Goal: Information Seeking & Learning: Check status

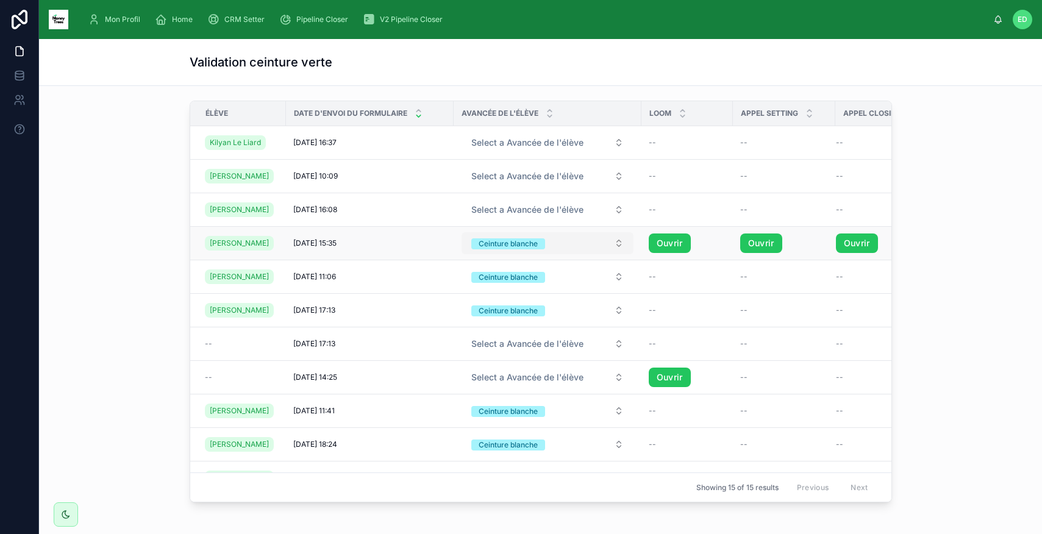
click at [604, 251] on button "Ceinture blanche" at bounding box center [548, 243] width 172 height 22
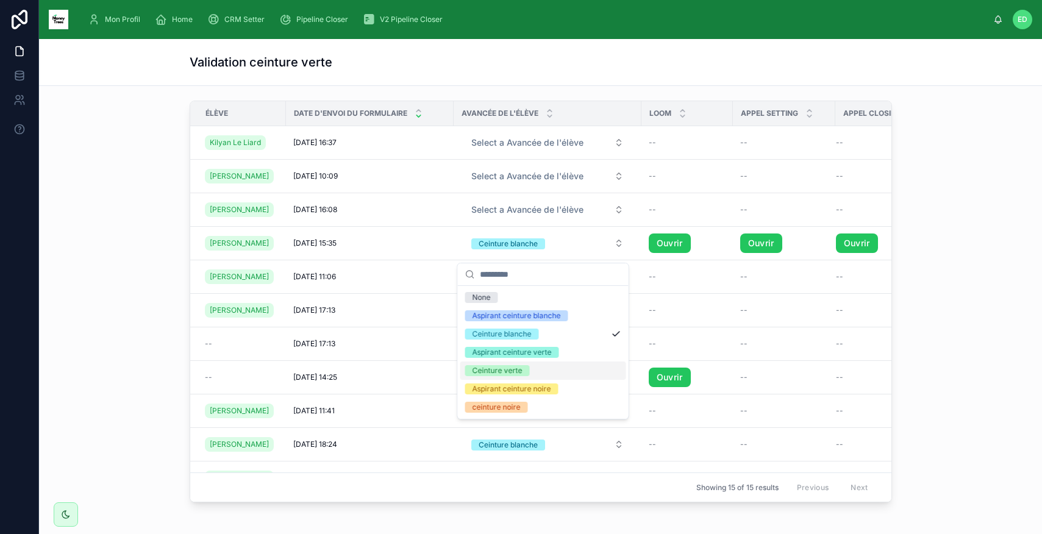
click at [525, 370] on span "Ceinture verte" at bounding box center [497, 370] width 65 height 11
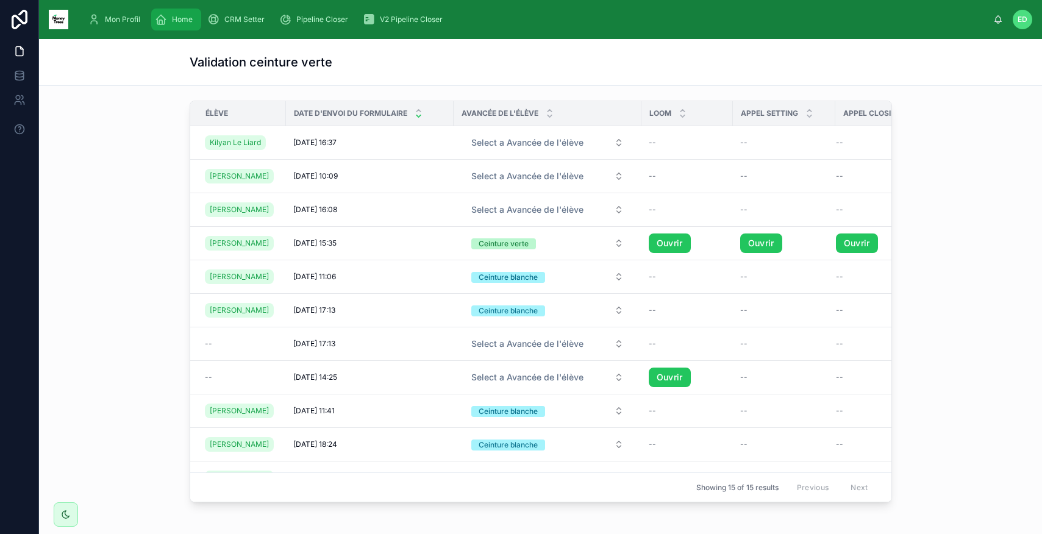
click at [168, 20] on div "Home" at bounding box center [176, 20] width 43 height 20
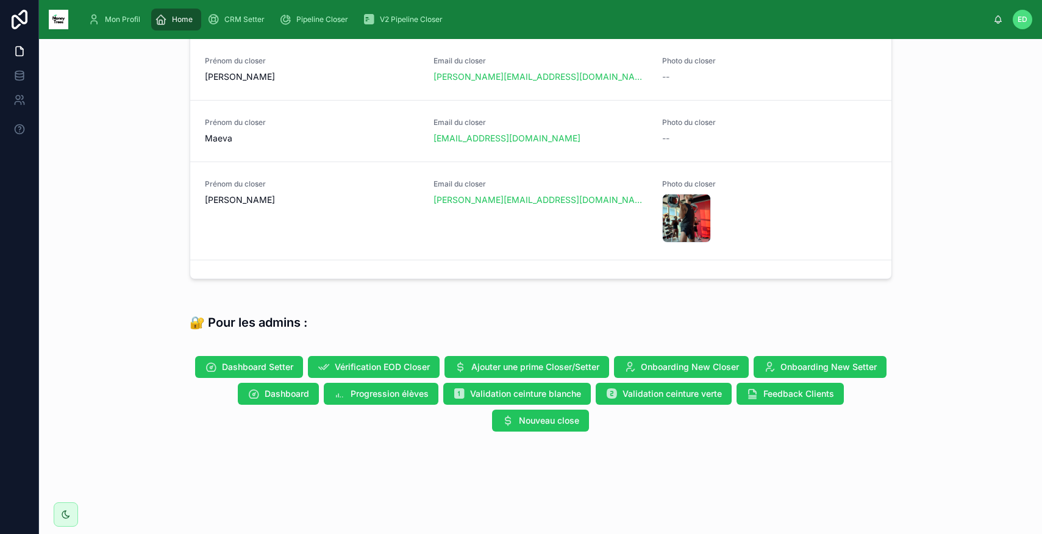
scroll to position [399, 0]
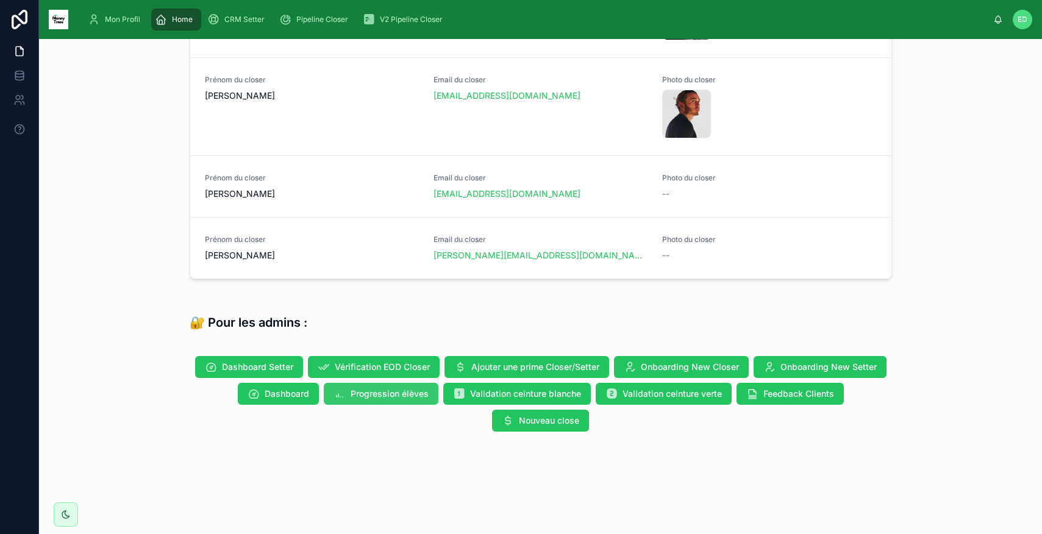
click at [372, 400] on button "Progression élèves" at bounding box center [381, 394] width 115 height 22
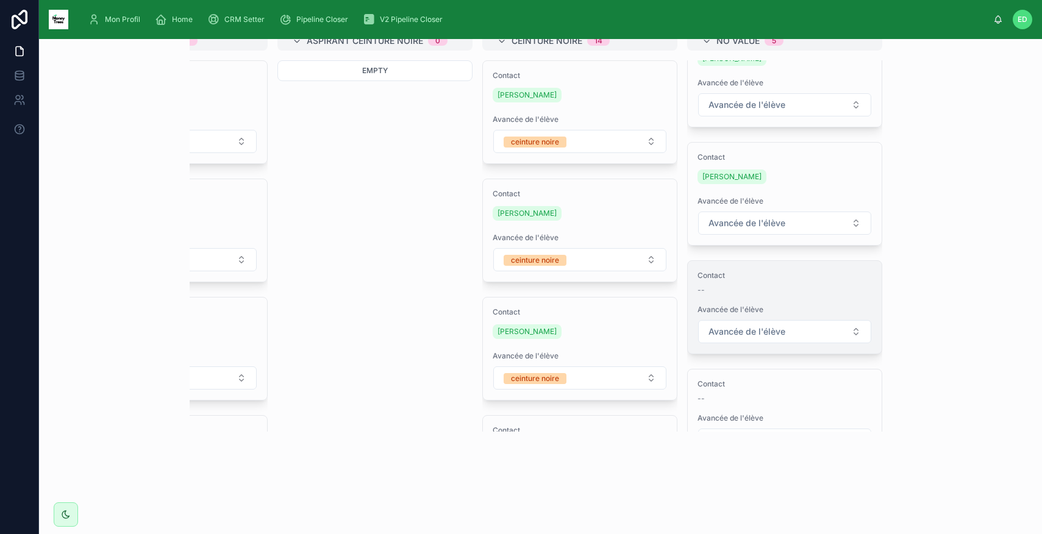
scroll to position [104, 0]
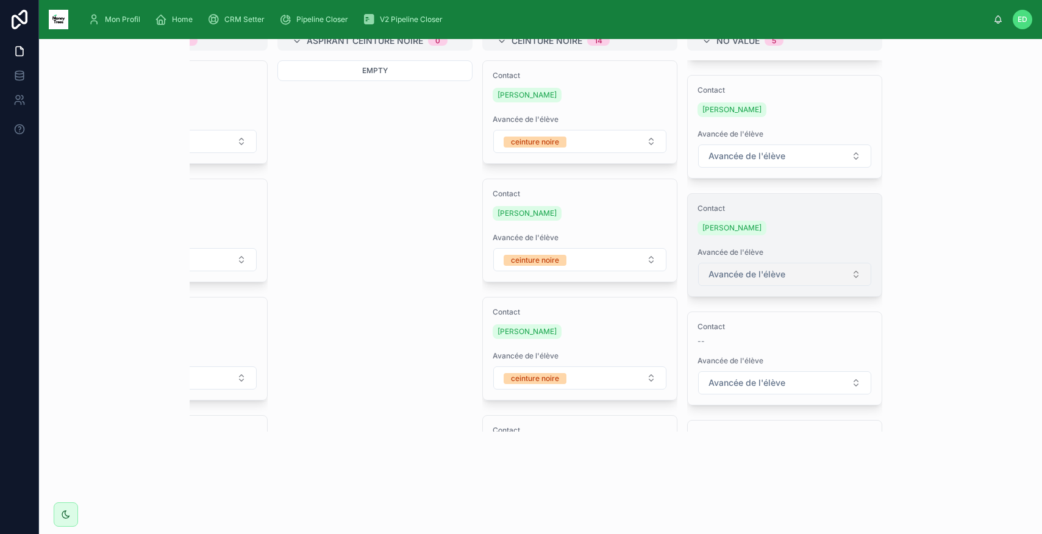
click at [822, 281] on button "Avancée de l'élève" at bounding box center [784, 274] width 173 height 23
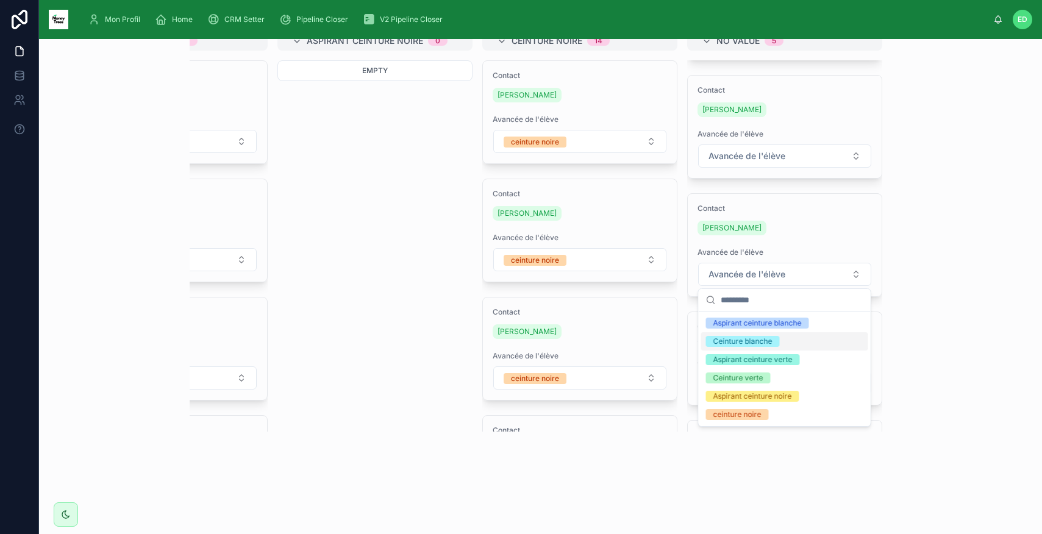
click at [747, 345] on div "Ceinture blanche" at bounding box center [743, 341] width 59 height 11
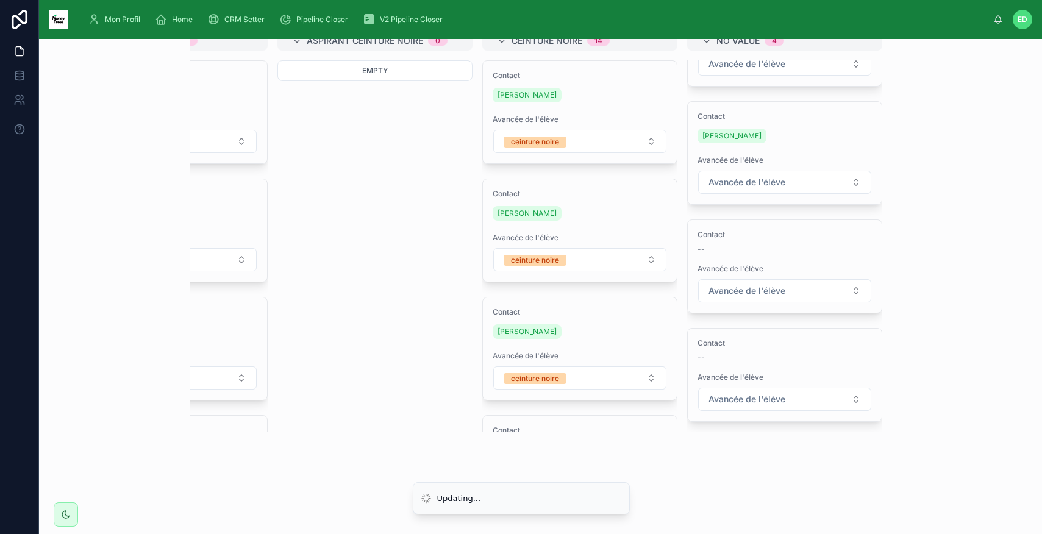
scroll to position [0, 0]
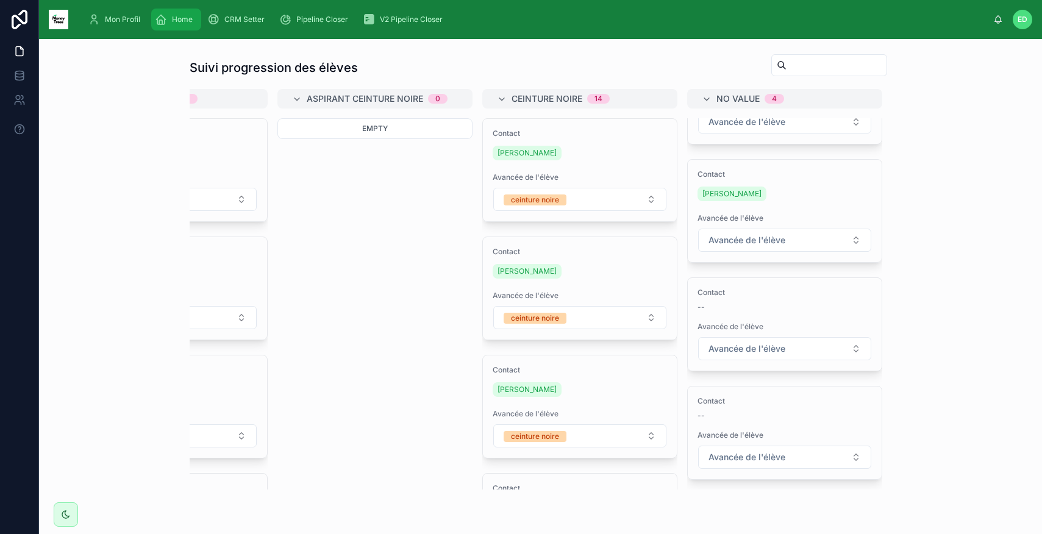
click at [173, 21] on span "Home" at bounding box center [182, 20] width 21 height 10
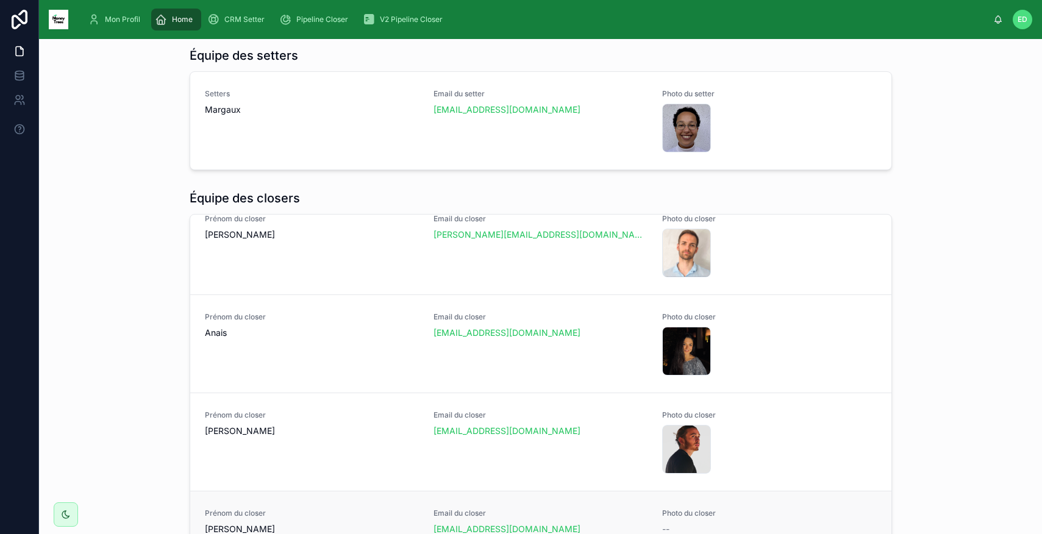
scroll to position [963, 0]
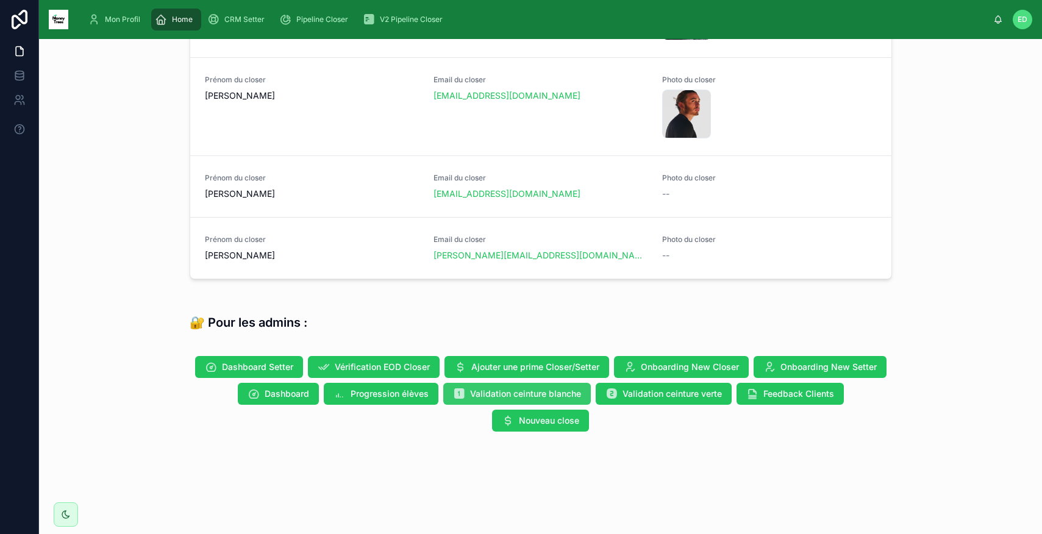
click at [526, 401] on button "Validation ceinture blanche" at bounding box center [517, 394] width 148 height 22
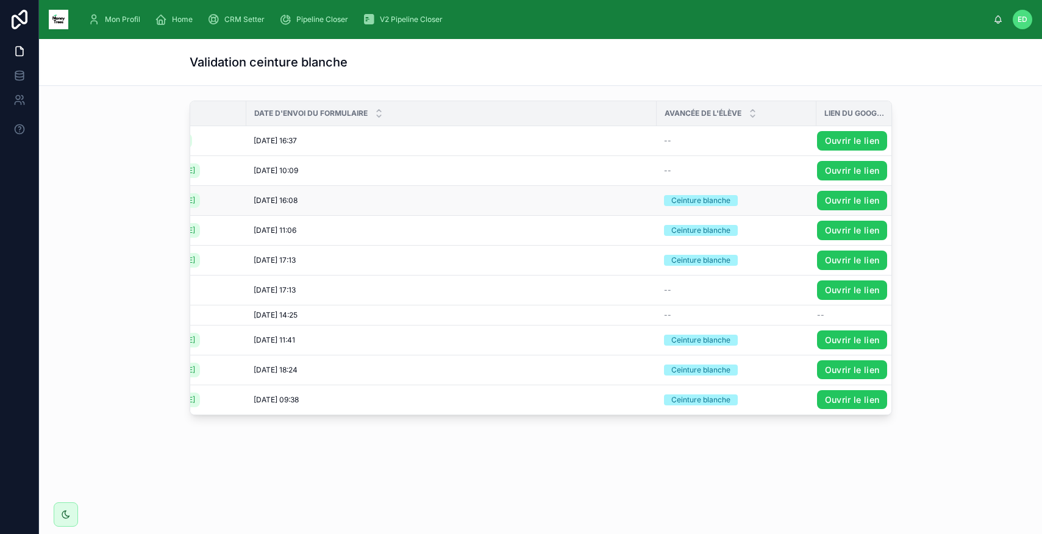
scroll to position [0, 91]
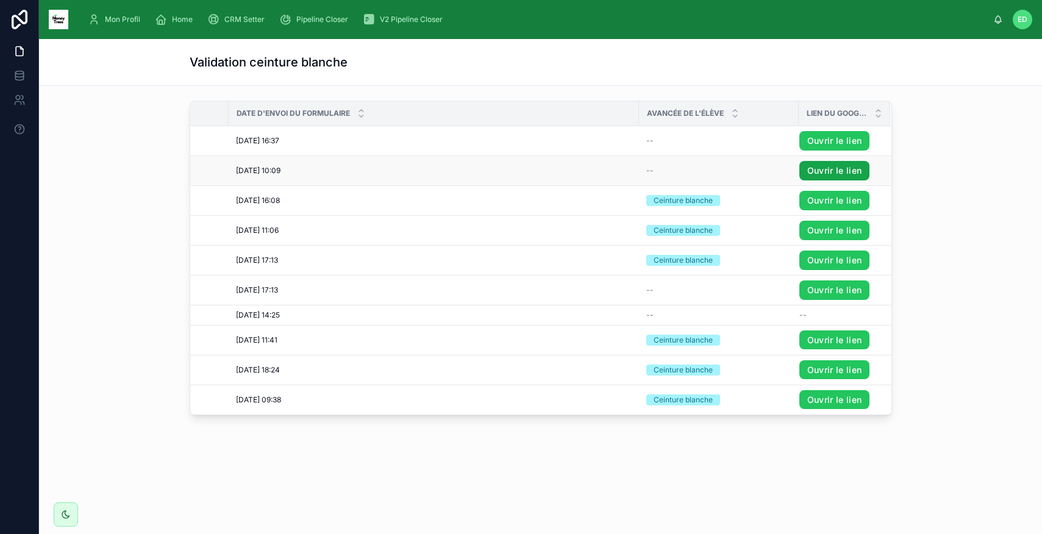
click at [825, 171] on link "Ouvrir le lien" at bounding box center [835, 171] width 71 height 20
click at [814, 140] on link "Ouvrir le lien" at bounding box center [835, 141] width 71 height 20
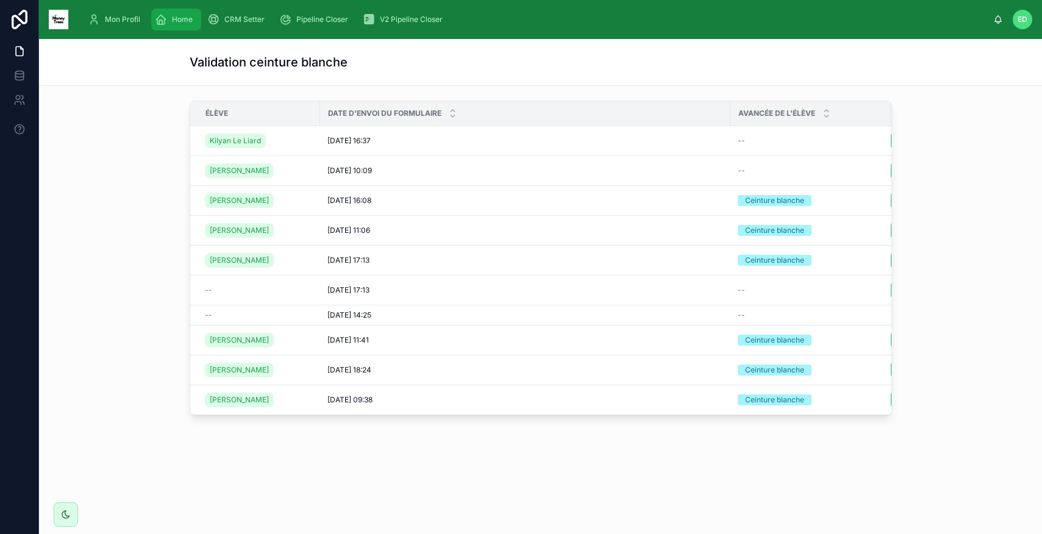
click at [173, 18] on span "Home" at bounding box center [182, 20] width 21 height 10
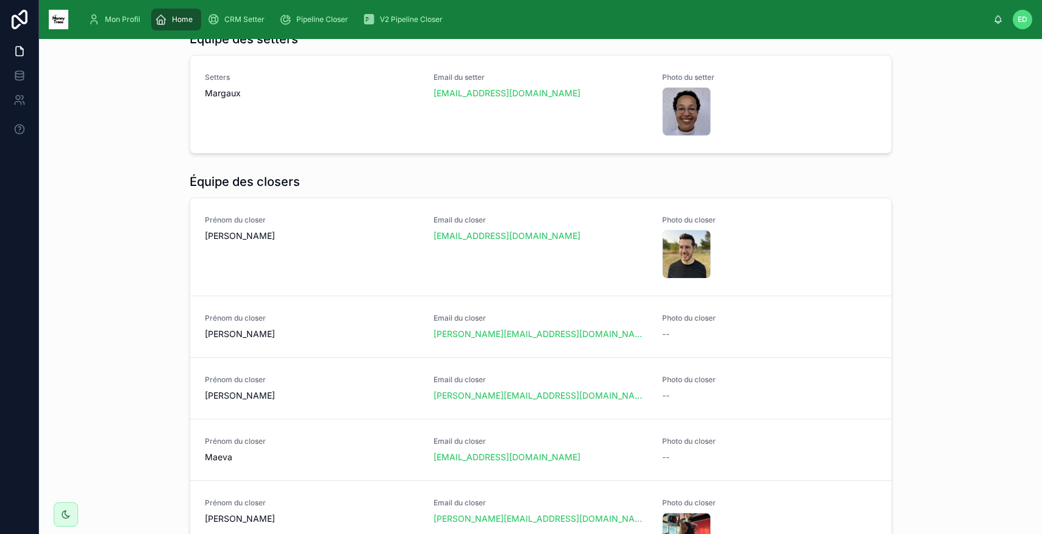
scroll to position [963, 0]
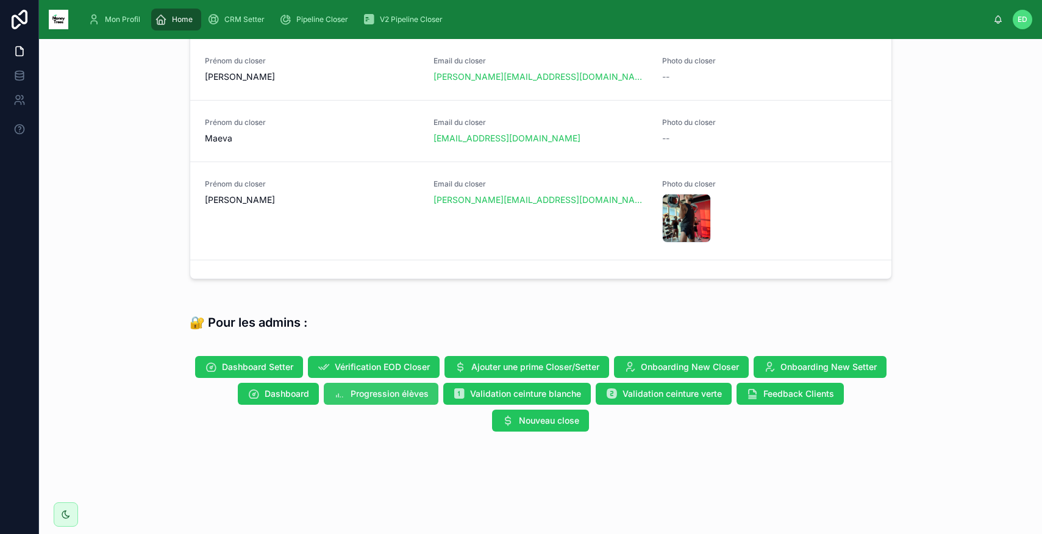
click at [381, 395] on span "Progression élèves" at bounding box center [390, 394] width 78 height 12
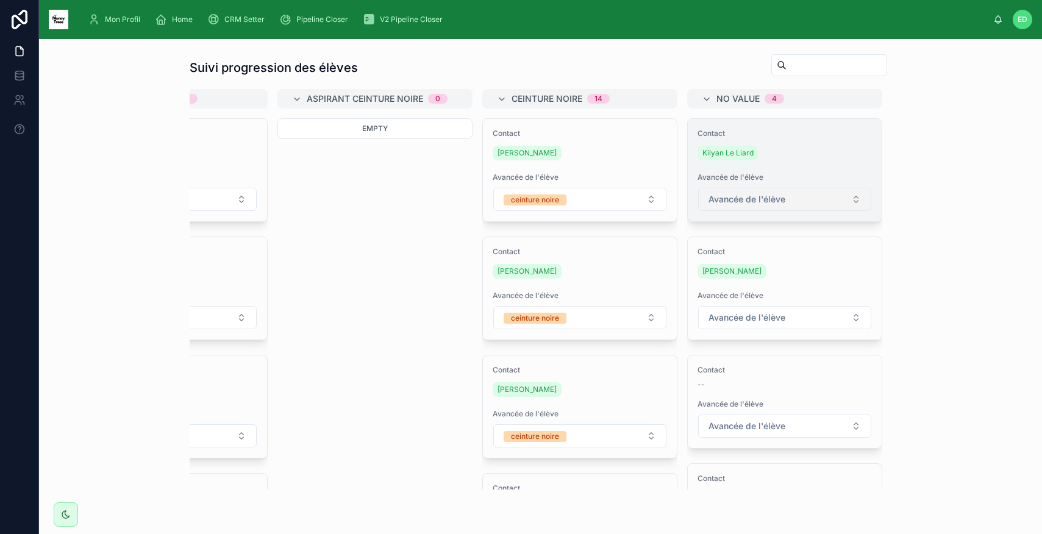
click at [835, 203] on button "Avancée de l'élève" at bounding box center [784, 199] width 173 height 23
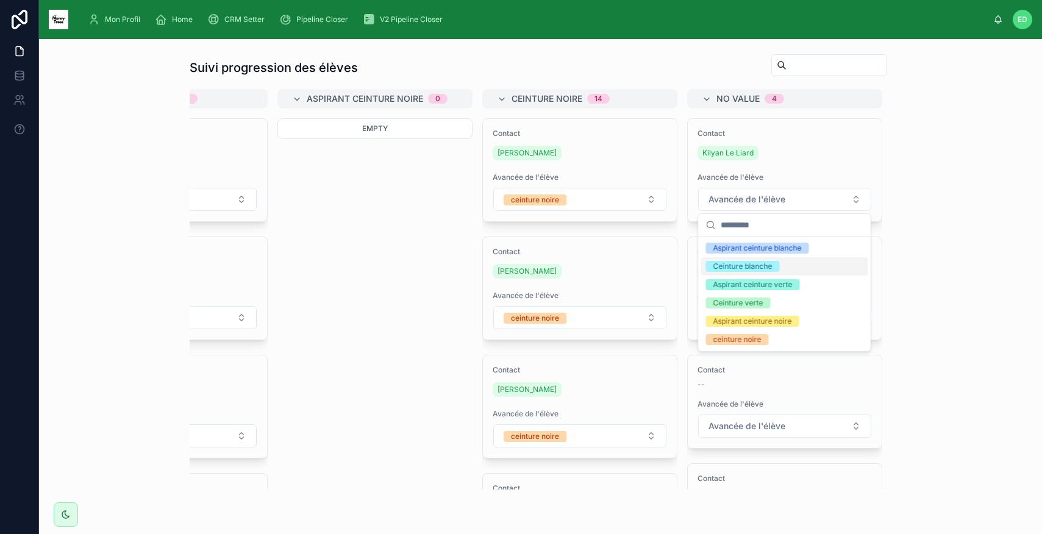
click at [739, 270] on div "Ceinture blanche" at bounding box center [743, 266] width 59 height 11
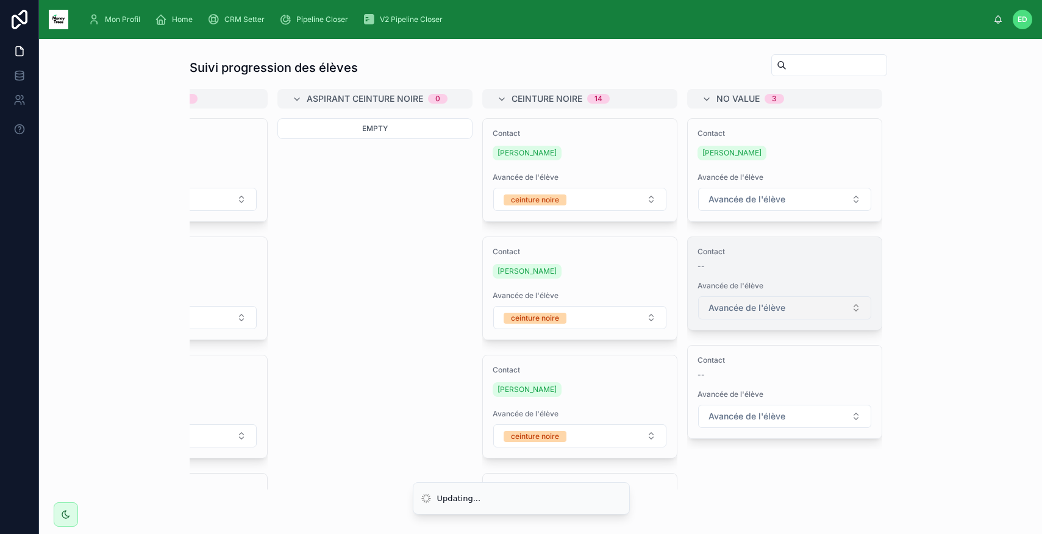
click at [825, 306] on button "Avancée de l'élève" at bounding box center [784, 307] width 173 height 23
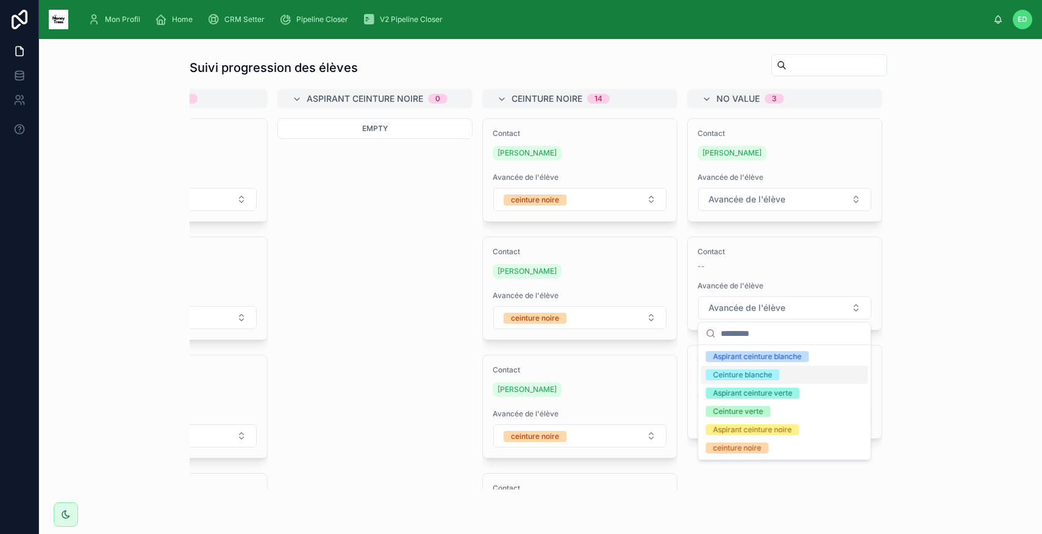
click at [736, 364] on div "Aspirant ceinture blanche Ceinture blanche Aspirant ceinture verte Ceinture ver…" at bounding box center [784, 403] width 167 height 110
click at [734, 373] on div "Ceinture blanche" at bounding box center [743, 375] width 59 height 11
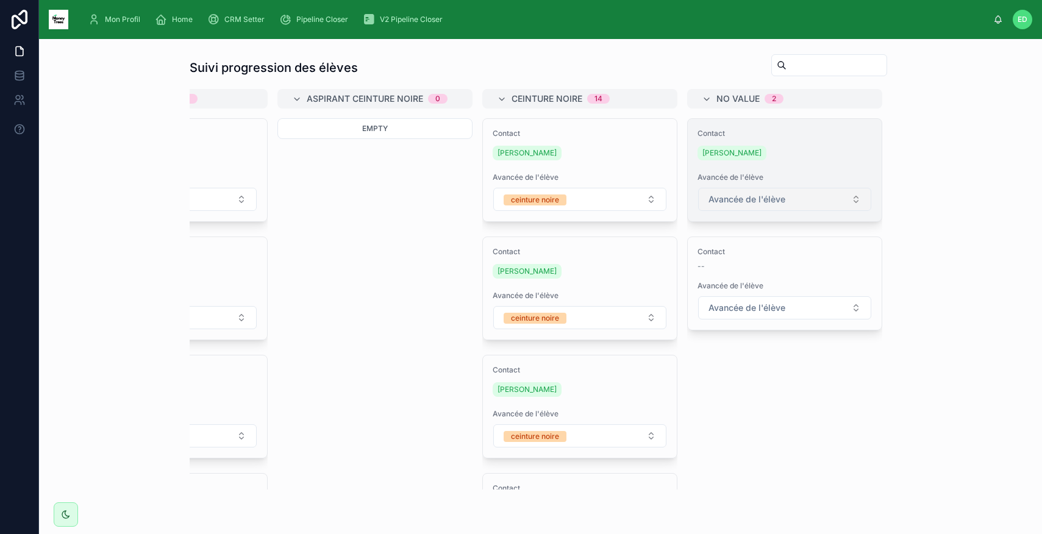
click at [769, 206] on button "Avancée de l'élève" at bounding box center [784, 199] width 173 height 23
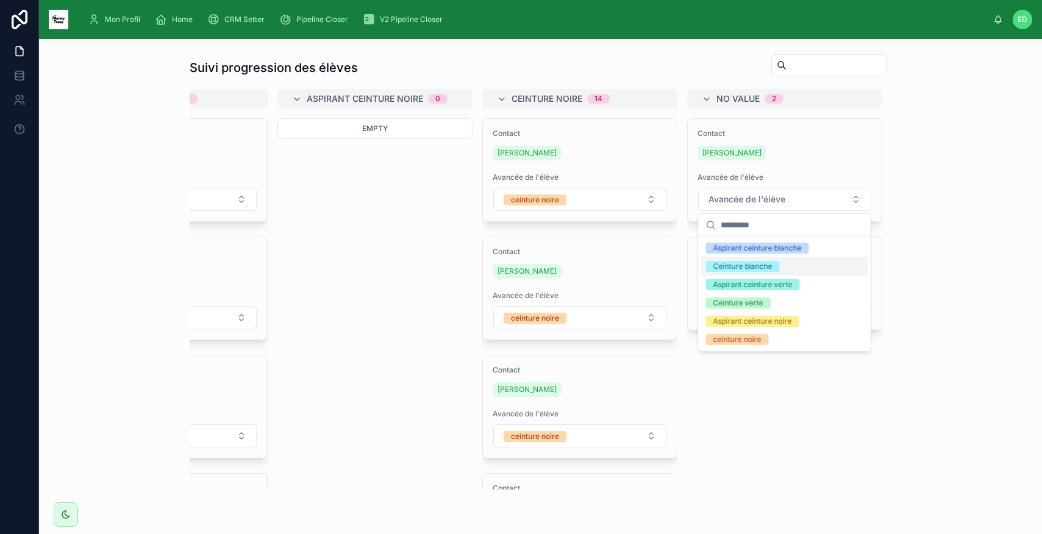
click at [740, 268] on div "Ceinture blanche" at bounding box center [743, 266] width 59 height 11
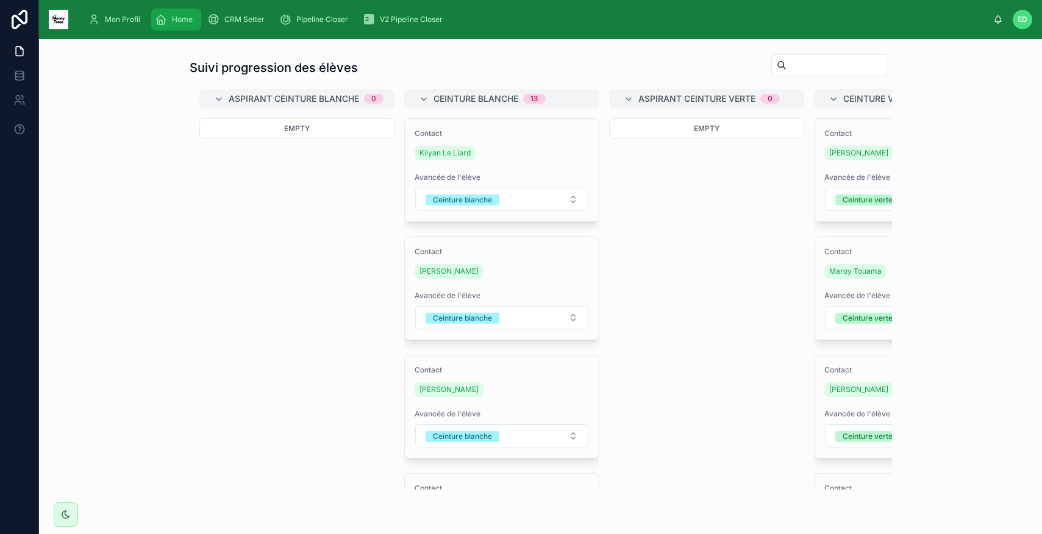
click at [177, 22] on span "Home" at bounding box center [182, 20] width 21 height 10
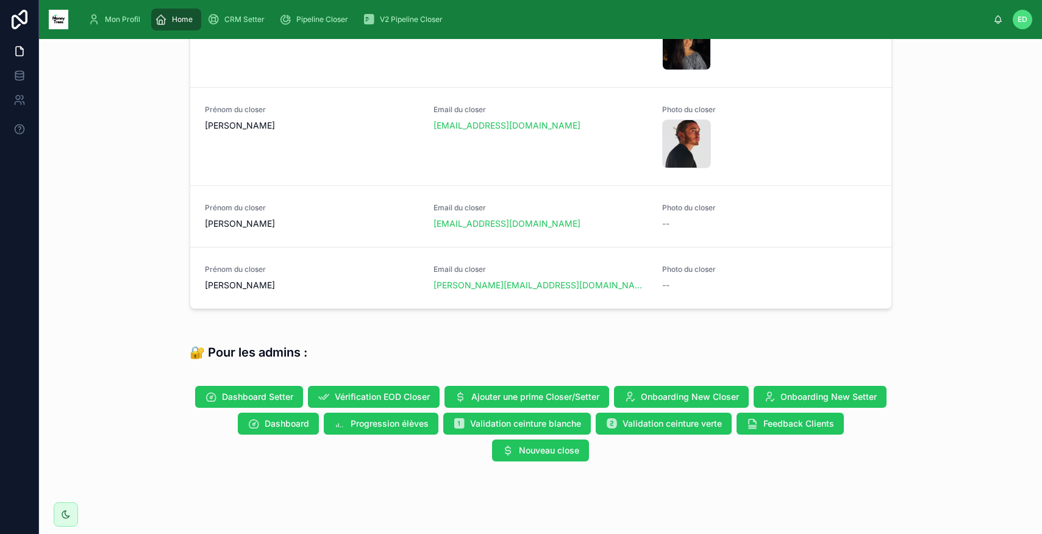
scroll to position [963, 0]
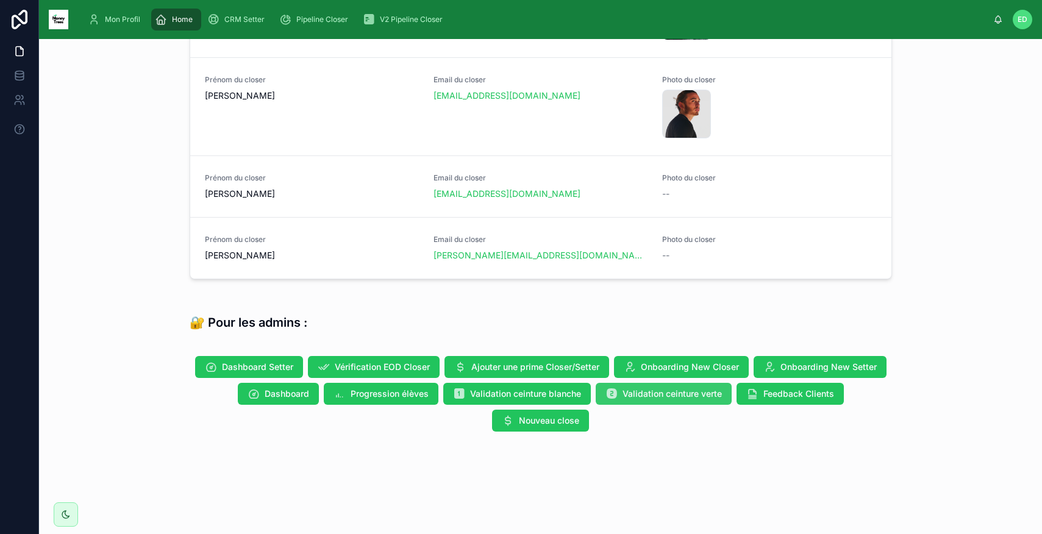
click at [676, 402] on button "Validation ceinture verte" at bounding box center [664, 394] width 136 height 22
